Goal: Information Seeking & Learning: Understand process/instructions

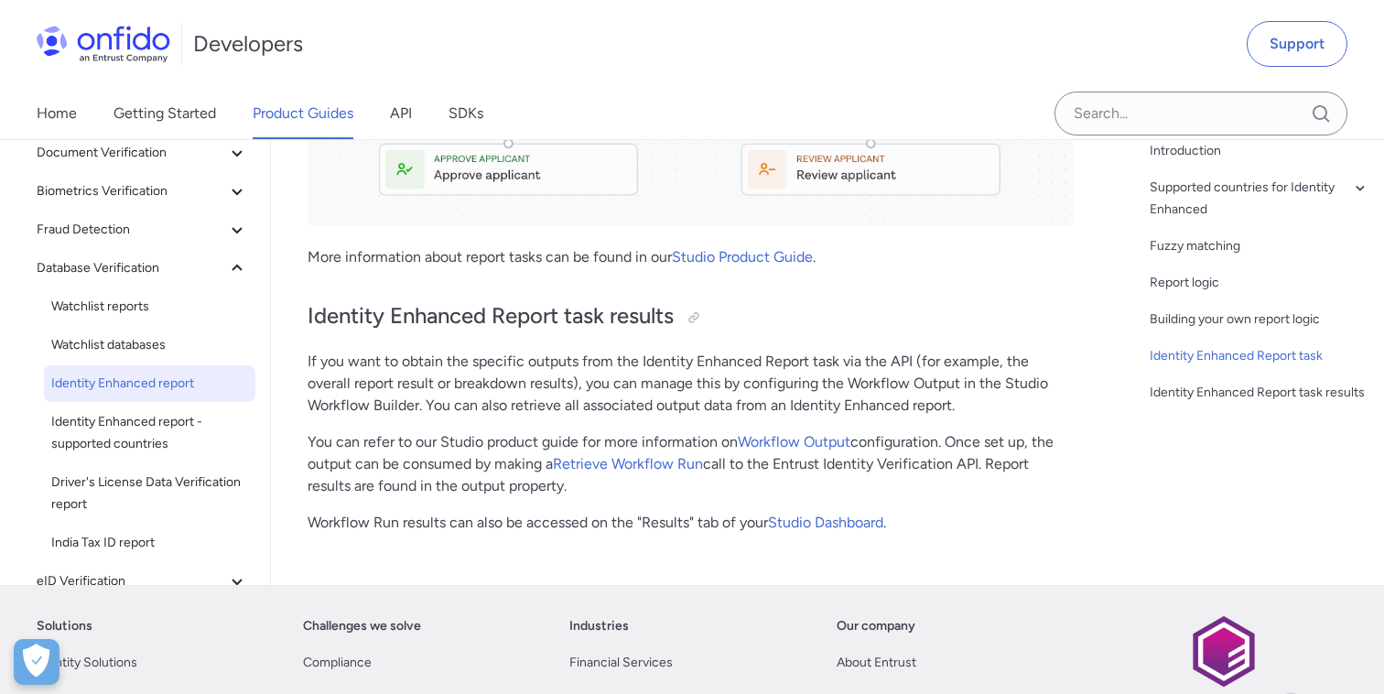
scroll to position [210, 0]
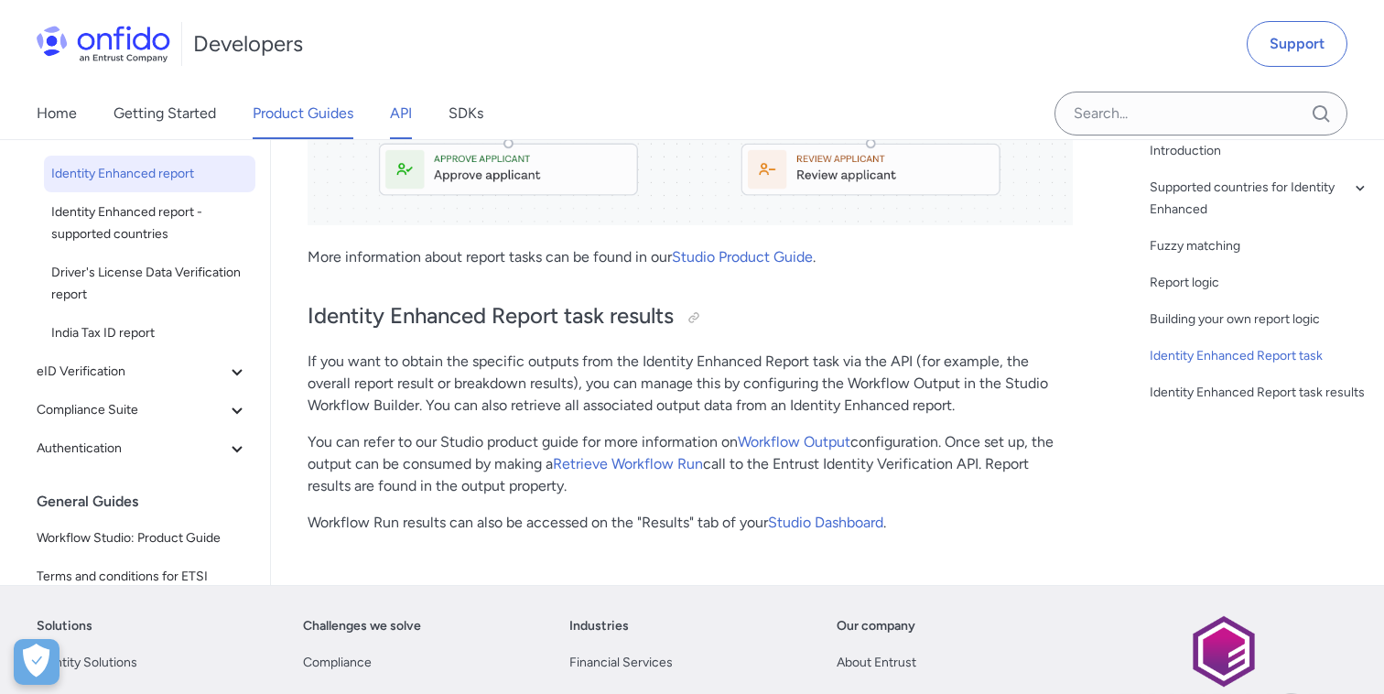
click at [407, 118] on link "API" at bounding box center [401, 113] width 22 height 51
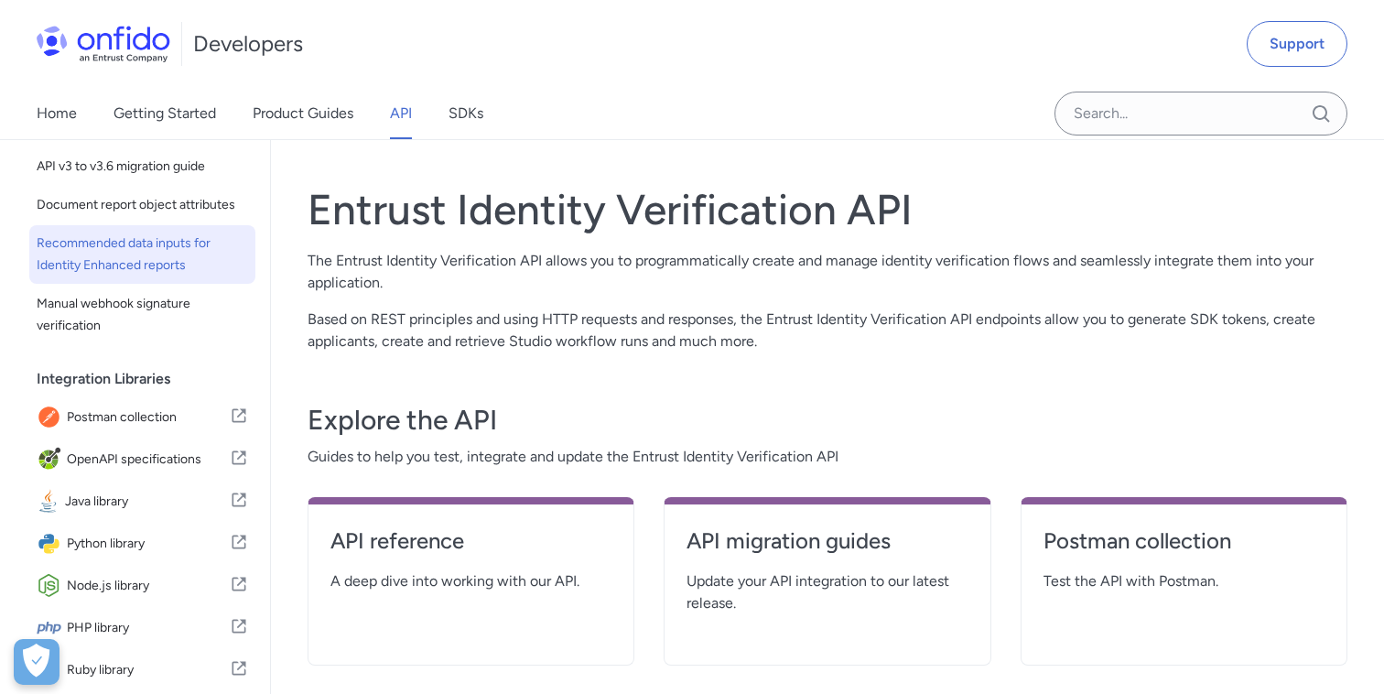
scroll to position [244, 0]
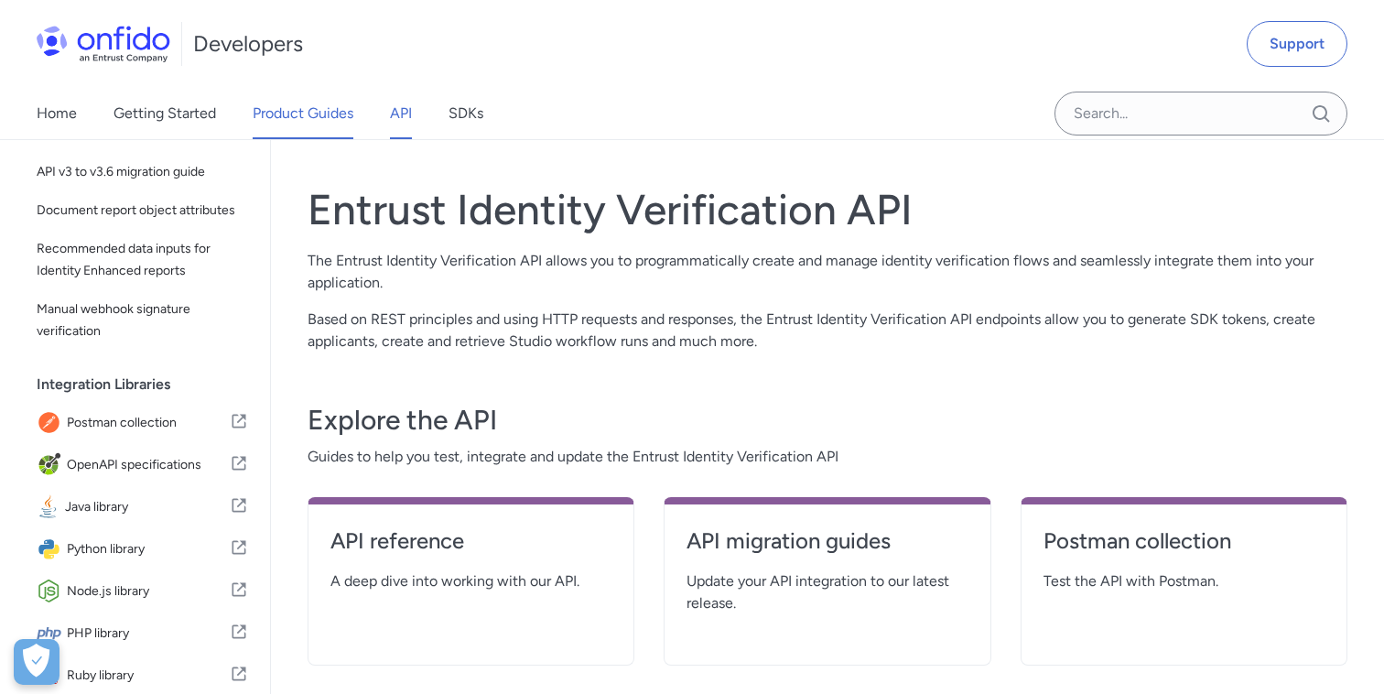
click at [284, 115] on link "Product Guides" at bounding box center [303, 113] width 101 height 51
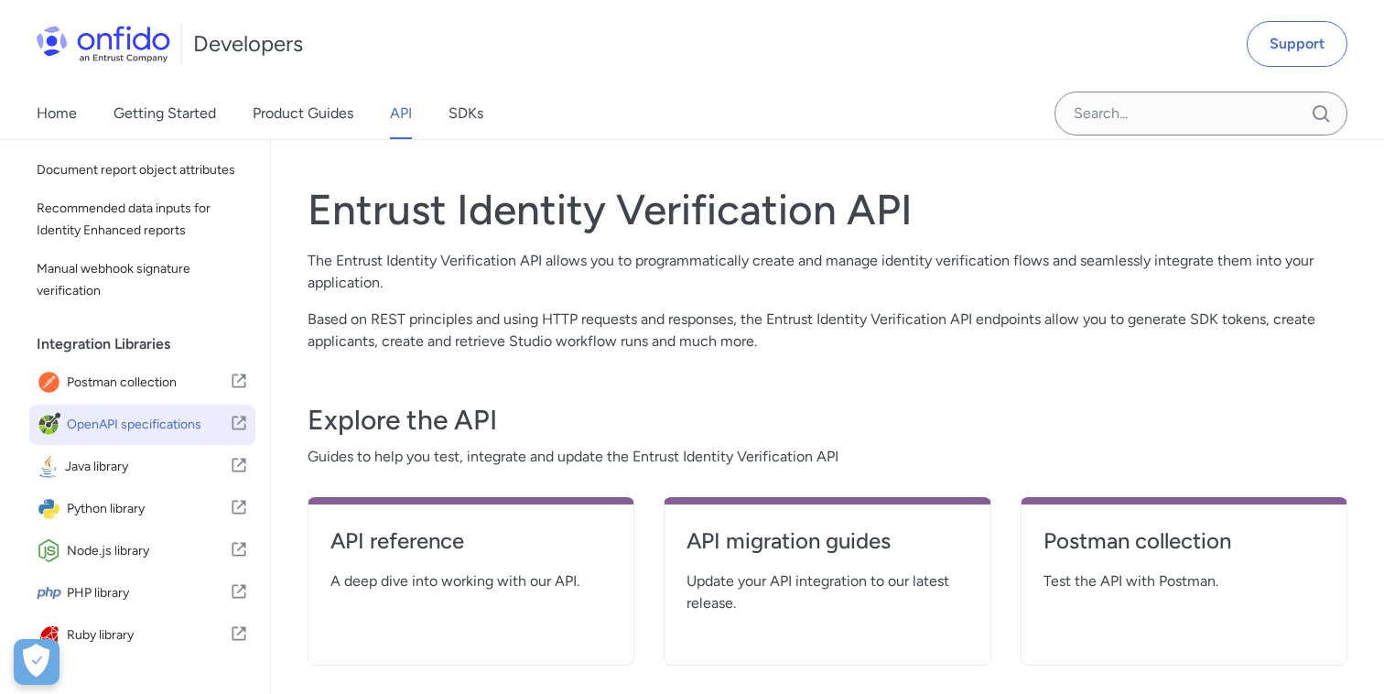
scroll to position [293, 0]
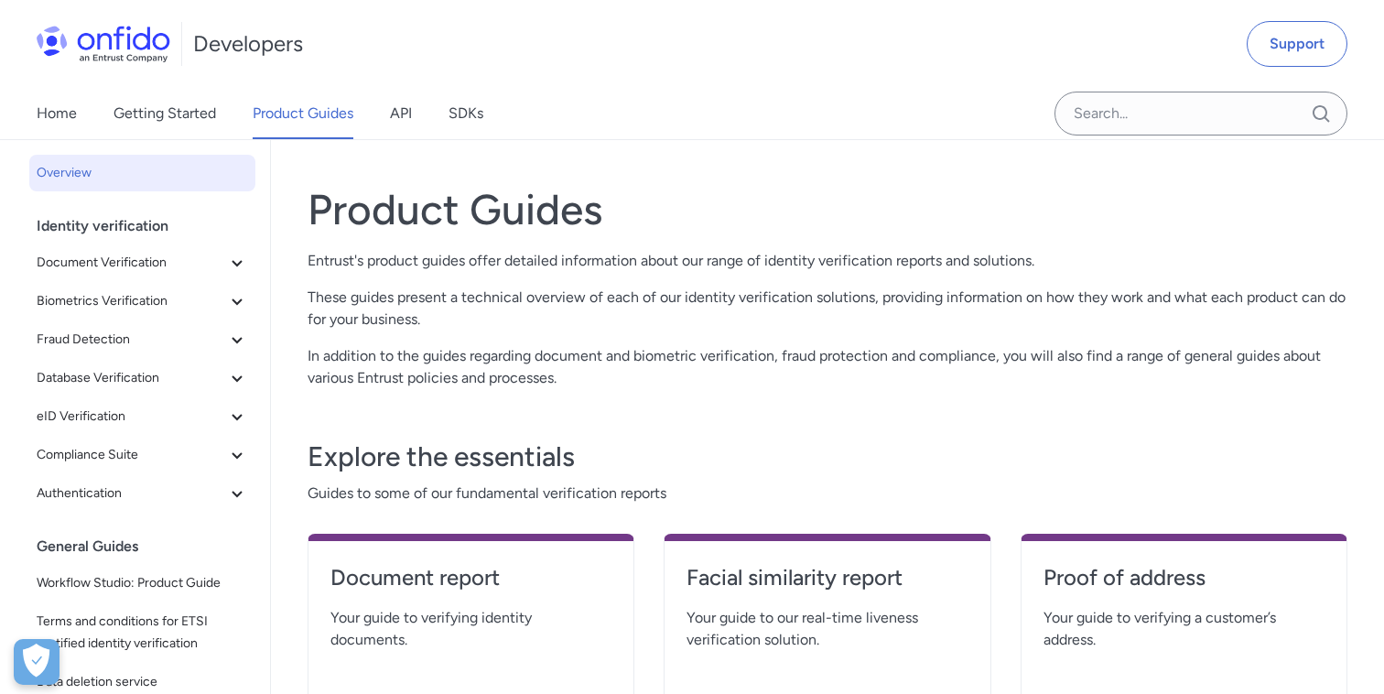
scroll to position [276, 0]
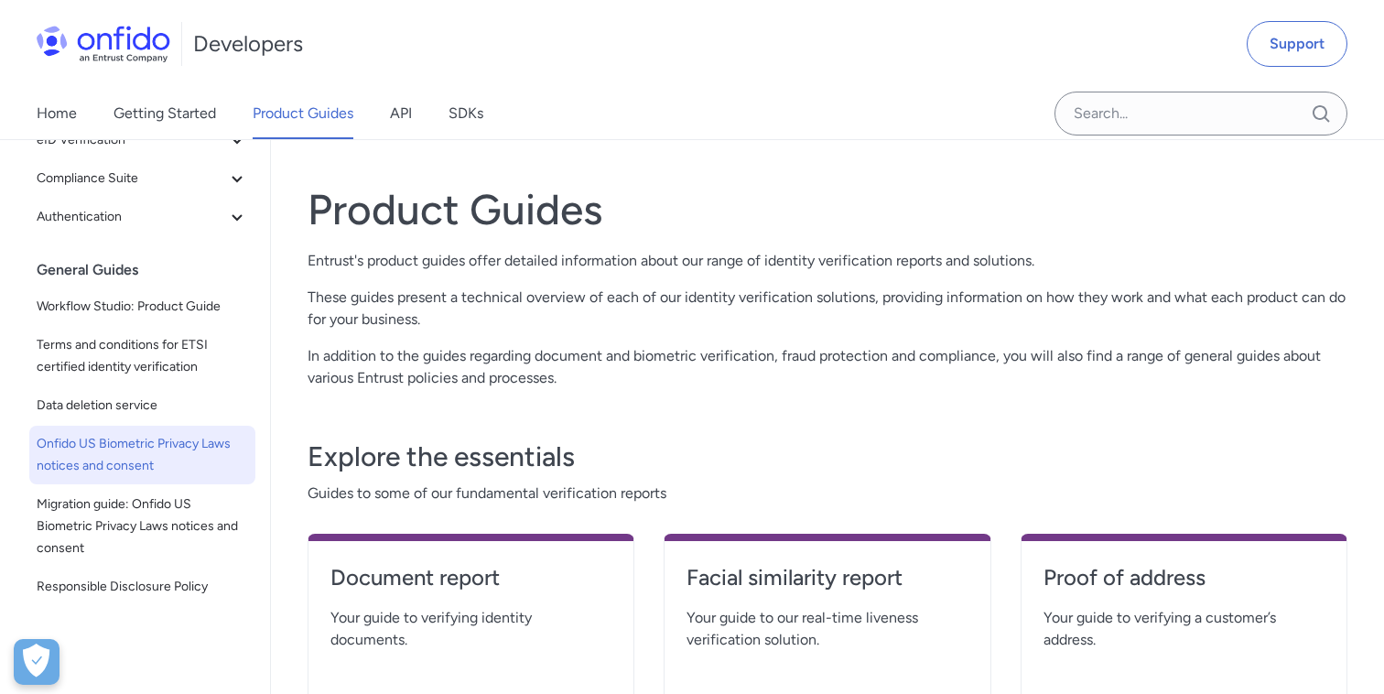
click at [151, 450] on span "Onfido US Biometric Privacy Laws notices and consent" at bounding box center [142, 455] width 211 height 44
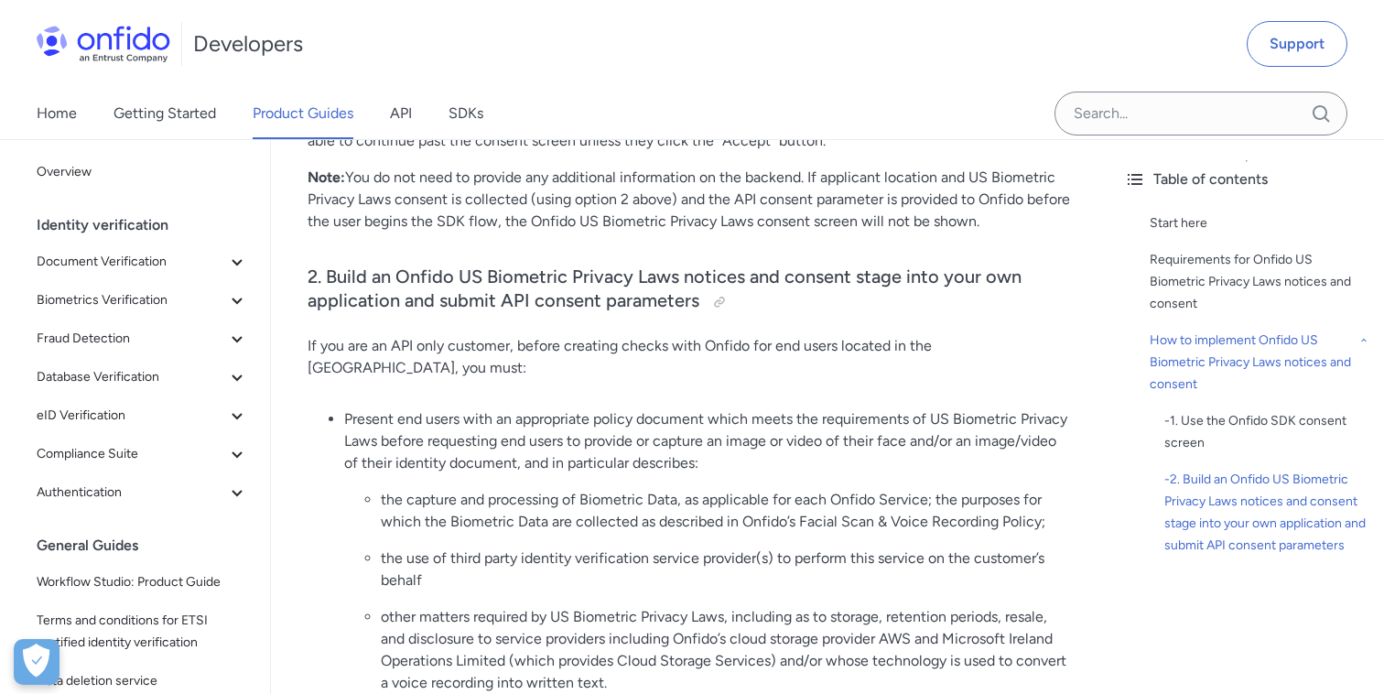
scroll to position [3050, 0]
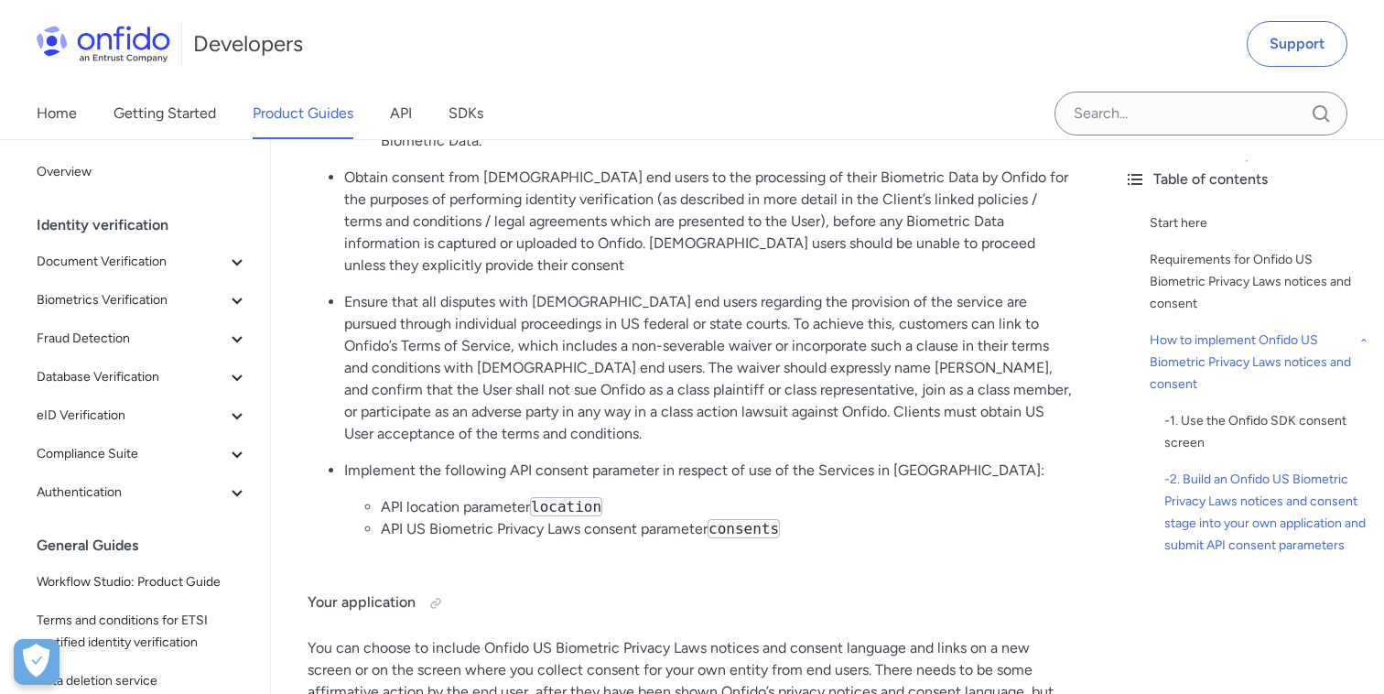
click at [722, 240] on ul "Present end users with an appropriate policy document which meets the requireme…" at bounding box center [689, 181] width 765 height 747
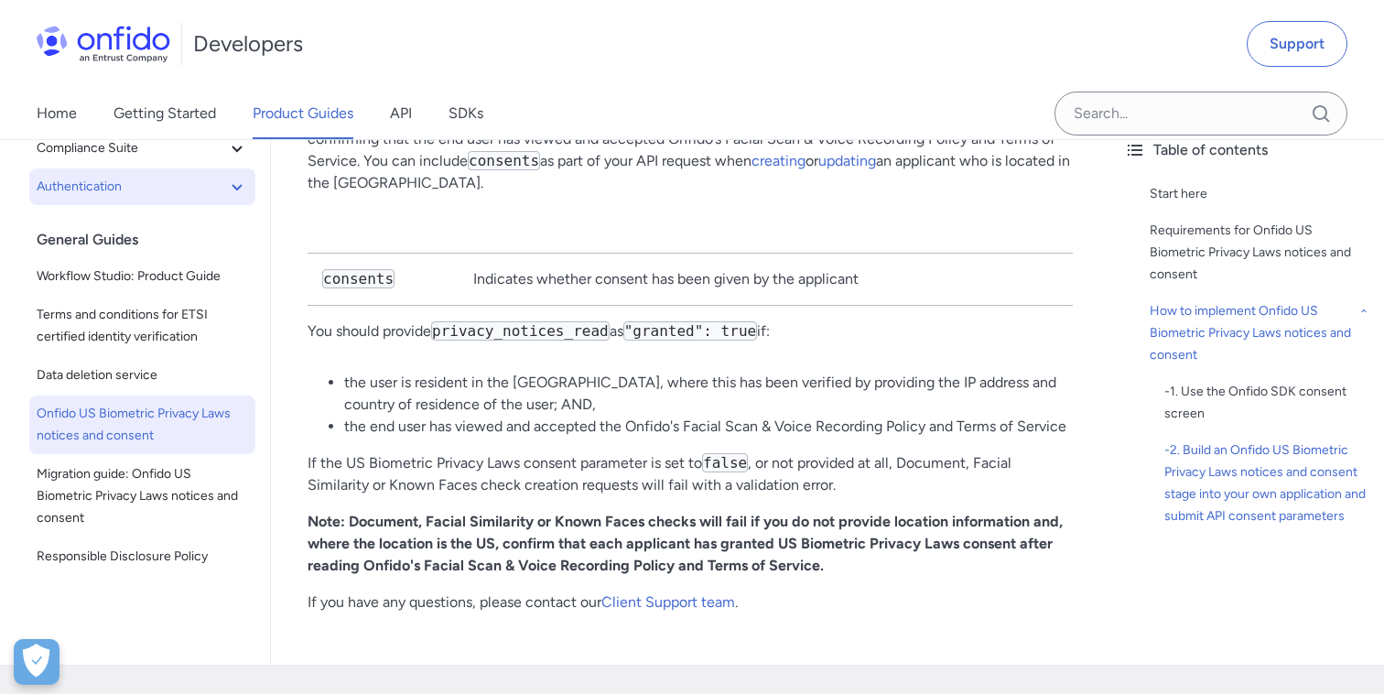
scroll to position [4224, 0]
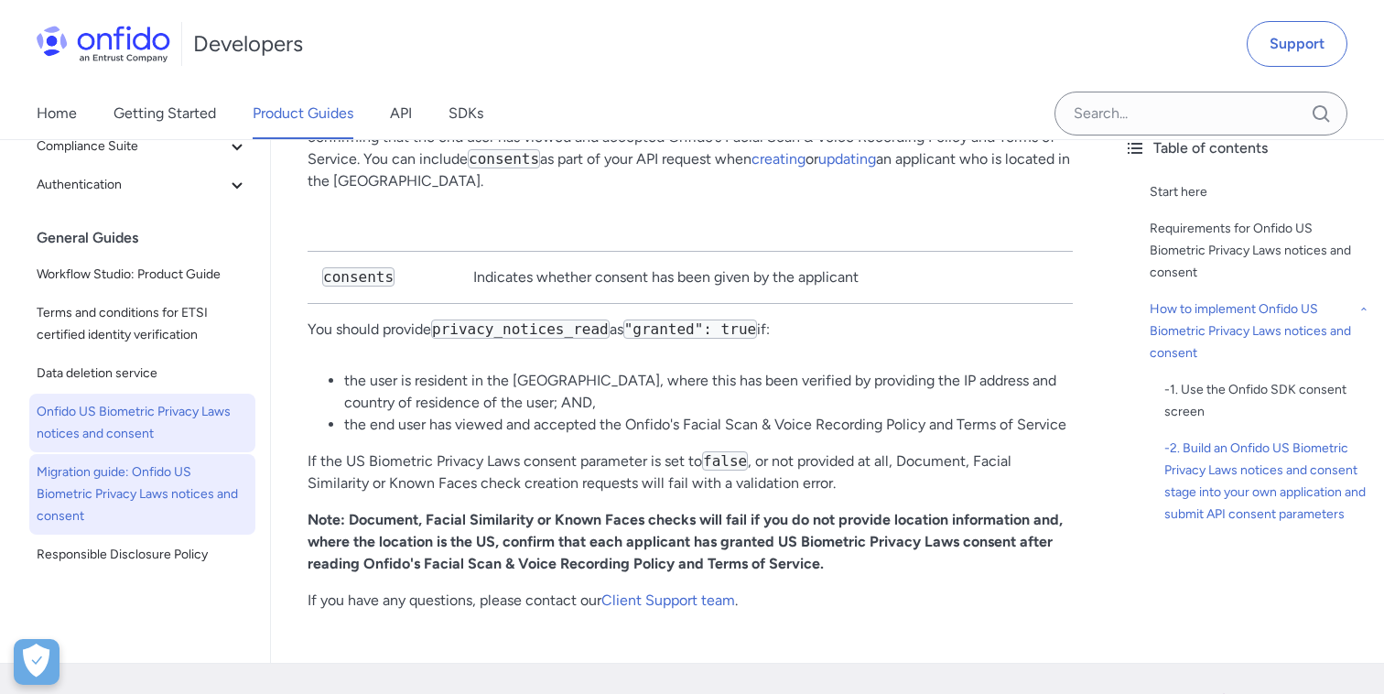
click at [113, 461] on span "Migration guide: Onfido US Biometric Privacy Laws notices and consent" at bounding box center [142, 494] width 211 height 66
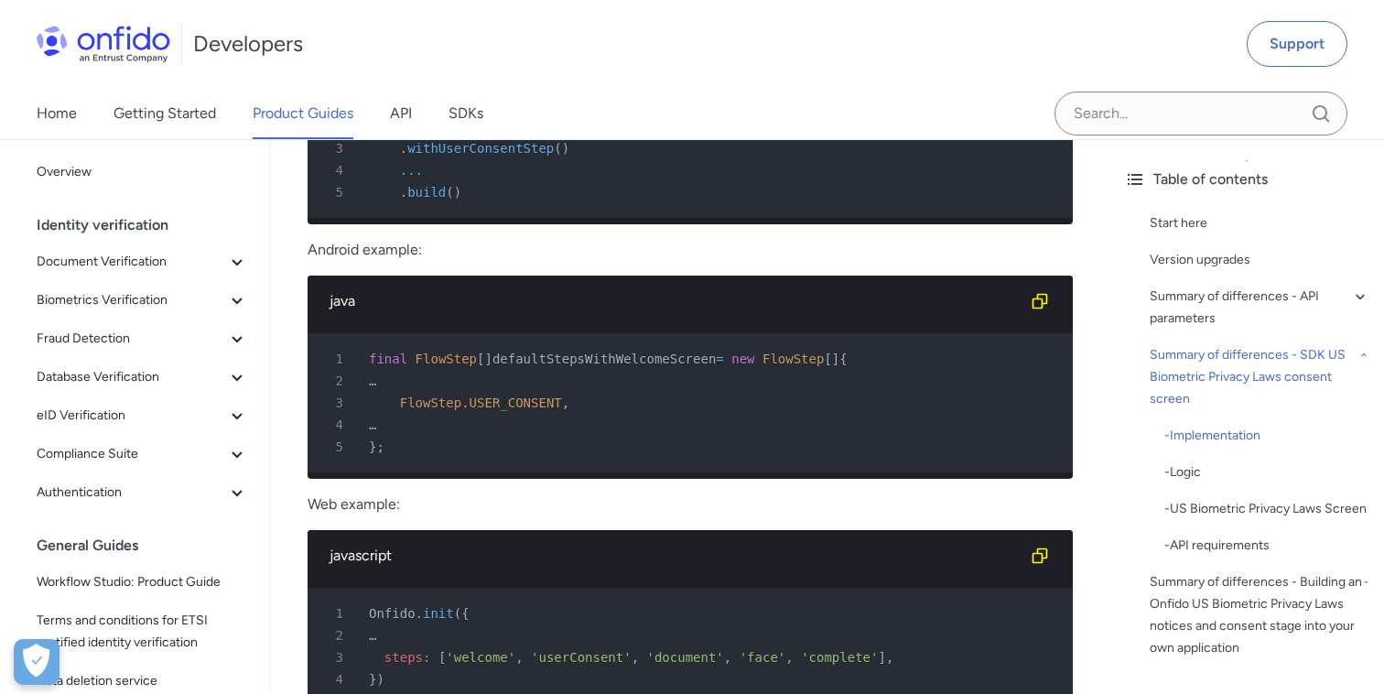
scroll to position [4136, 0]
